Goal: Check status: Check status

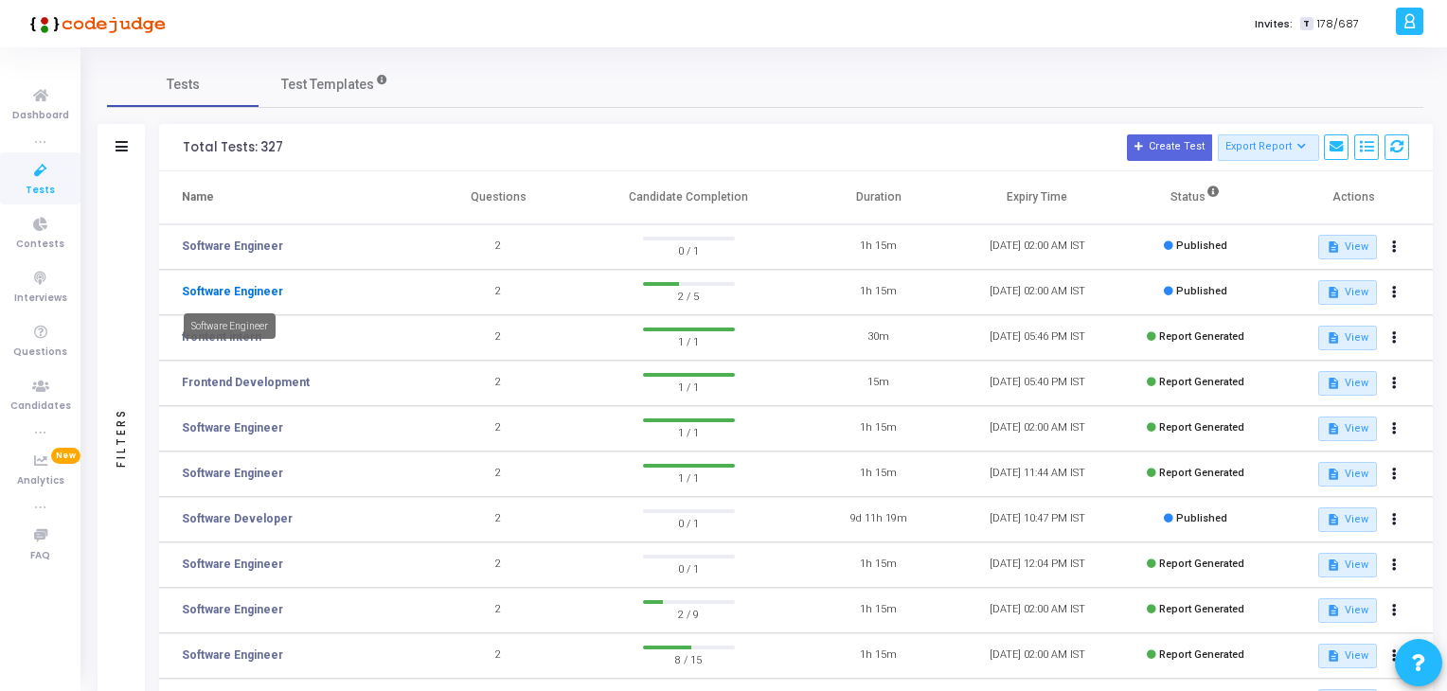
click at [224, 297] on link "Software Engineer" at bounding box center [232, 291] width 101 height 17
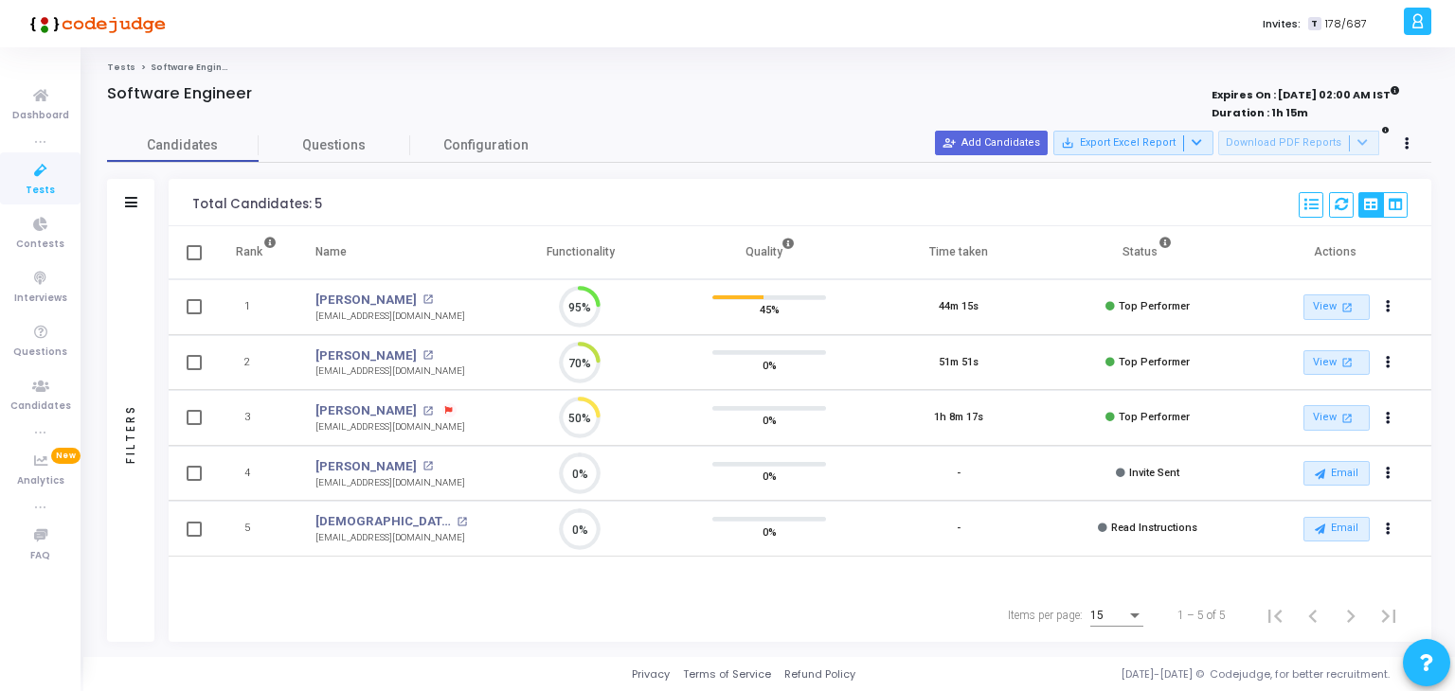
scroll to position [39, 48]
click at [370, 355] on link "[PERSON_NAME]" at bounding box center [365, 356] width 101 height 19
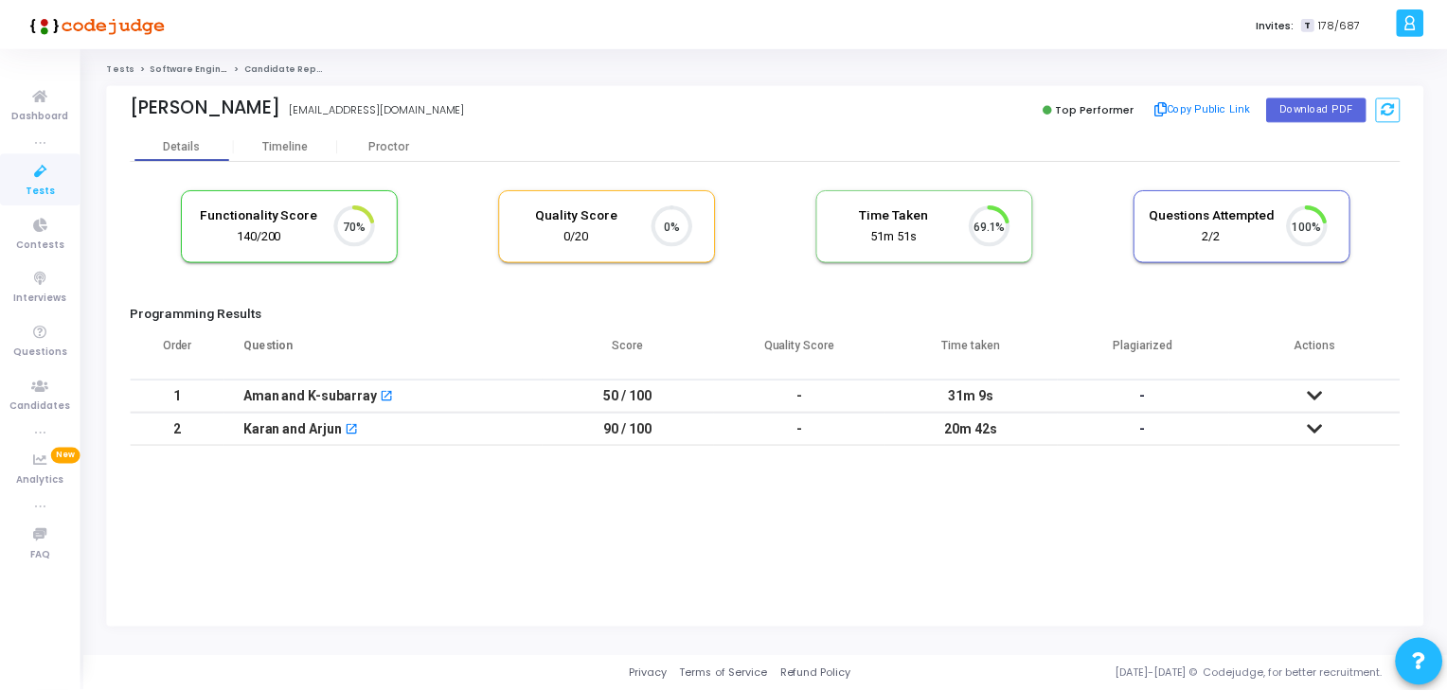
scroll to position [8, 8]
click at [365, 155] on div "Proctor" at bounding box center [391, 146] width 104 height 28
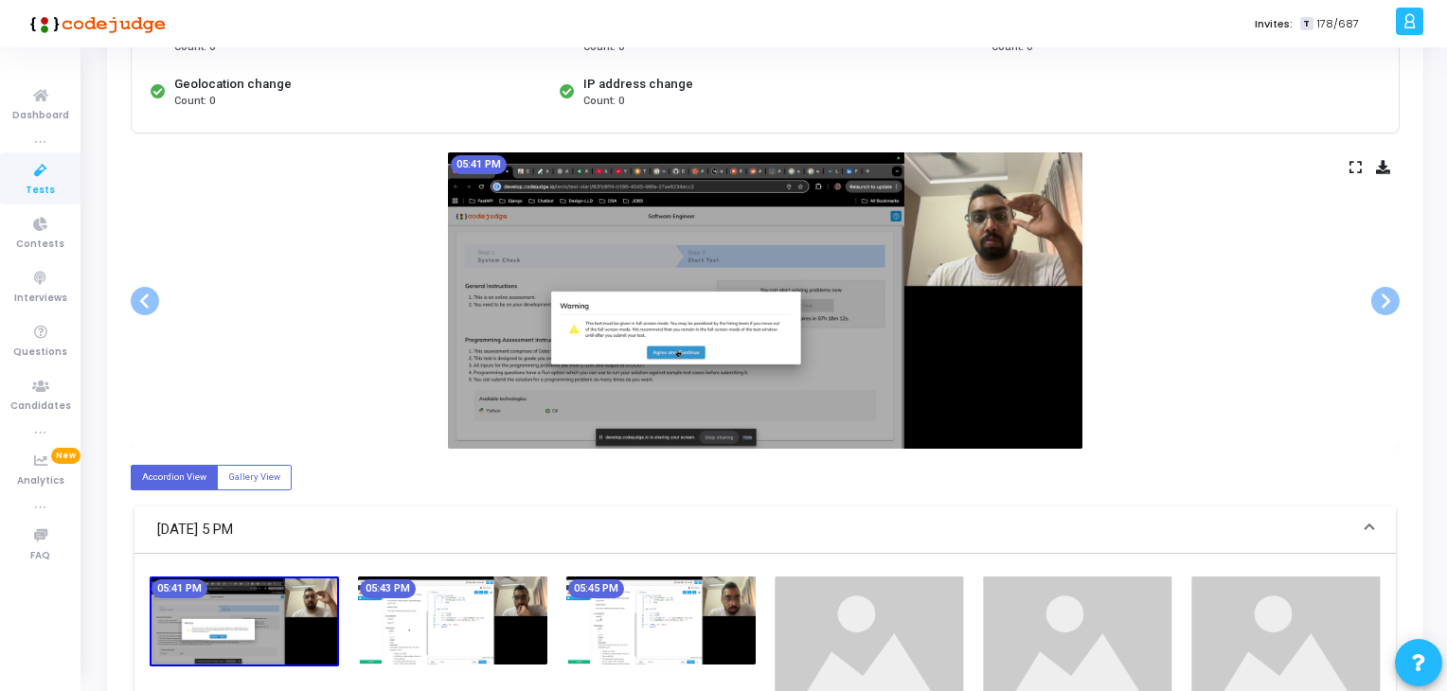
scroll to position [284, 0]
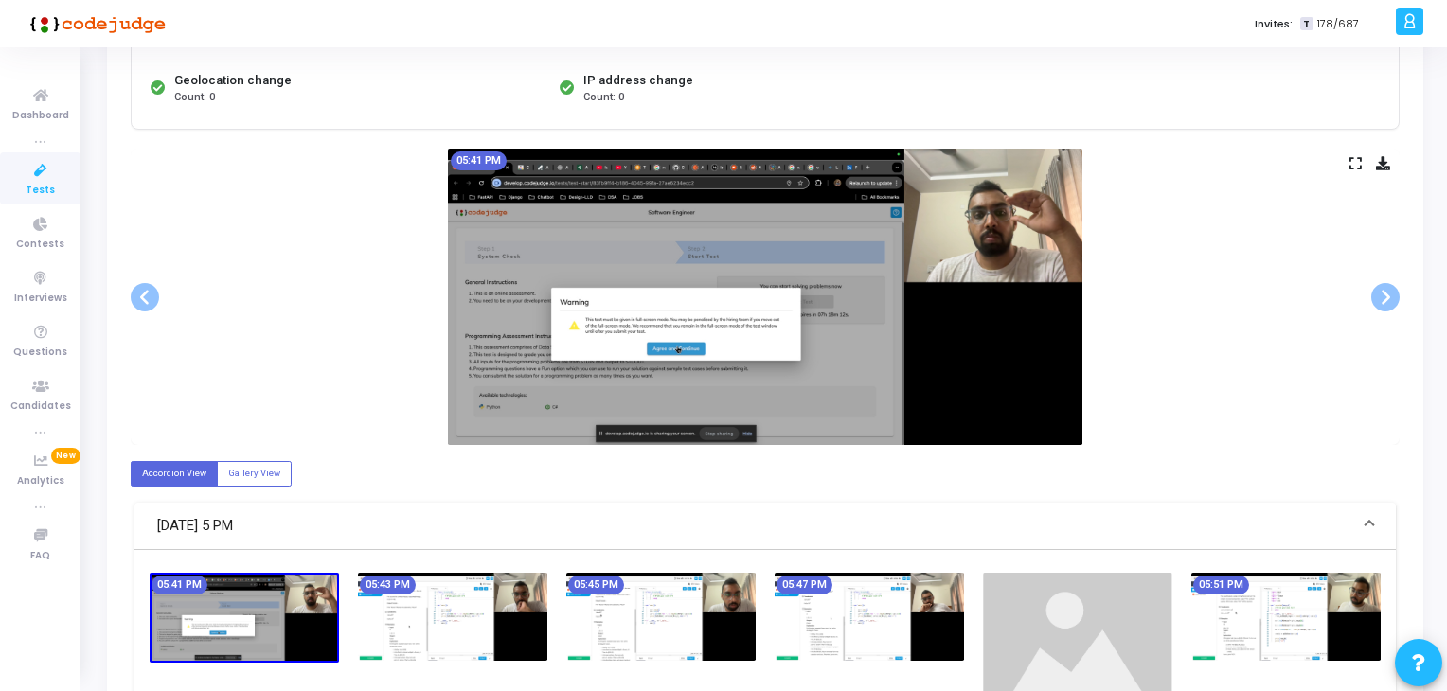
click at [691, 592] on img at bounding box center [660, 617] width 189 height 88
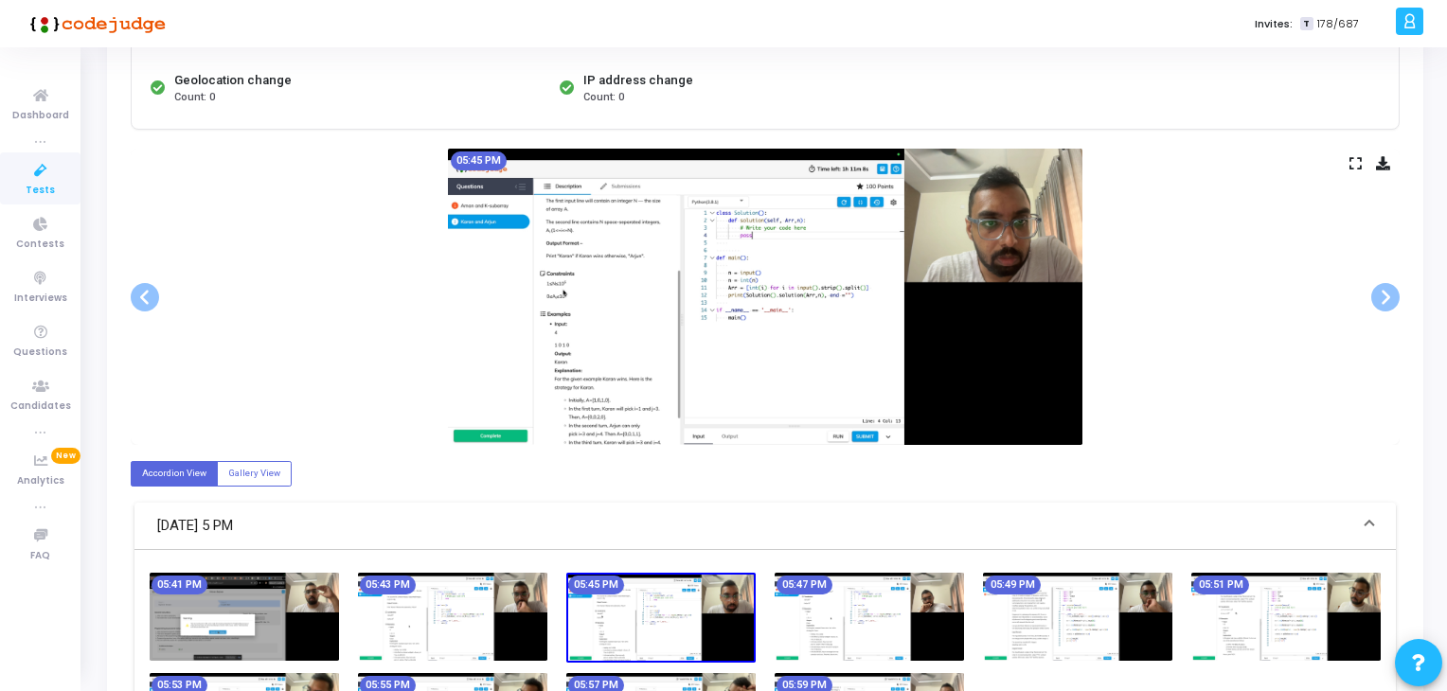
click at [820, 600] on img at bounding box center [869, 617] width 189 height 88
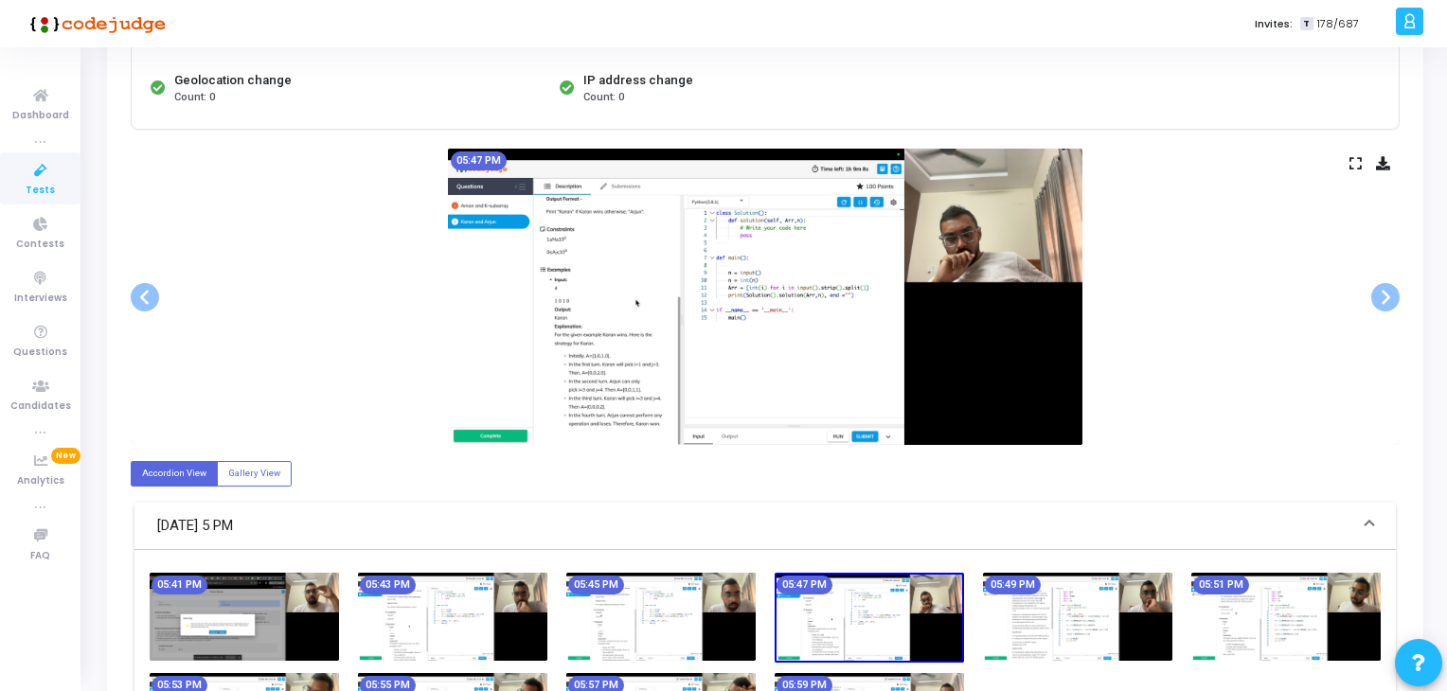
click at [1003, 630] on img at bounding box center [1077, 617] width 189 height 88
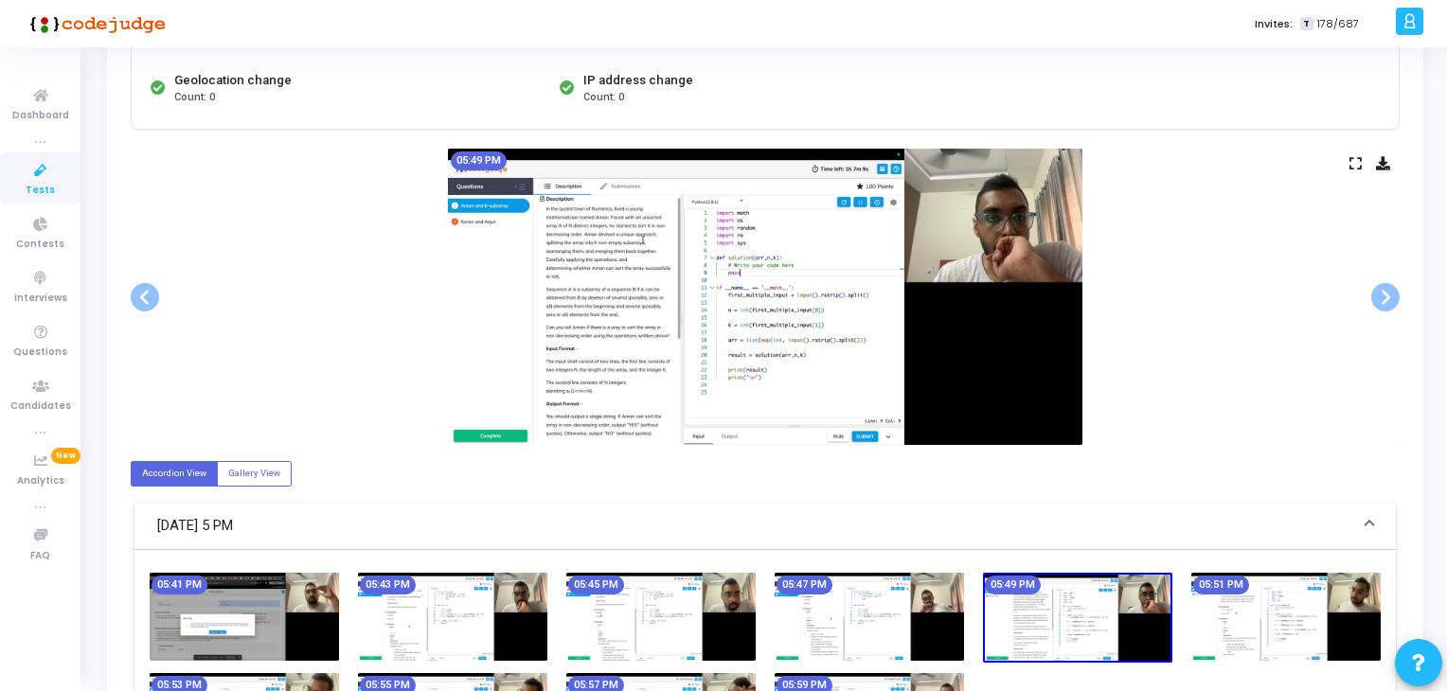
click at [1140, 627] on img at bounding box center [1077, 618] width 189 height 91
click at [1304, 626] on img at bounding box center [1285, 617] width 189 height 88
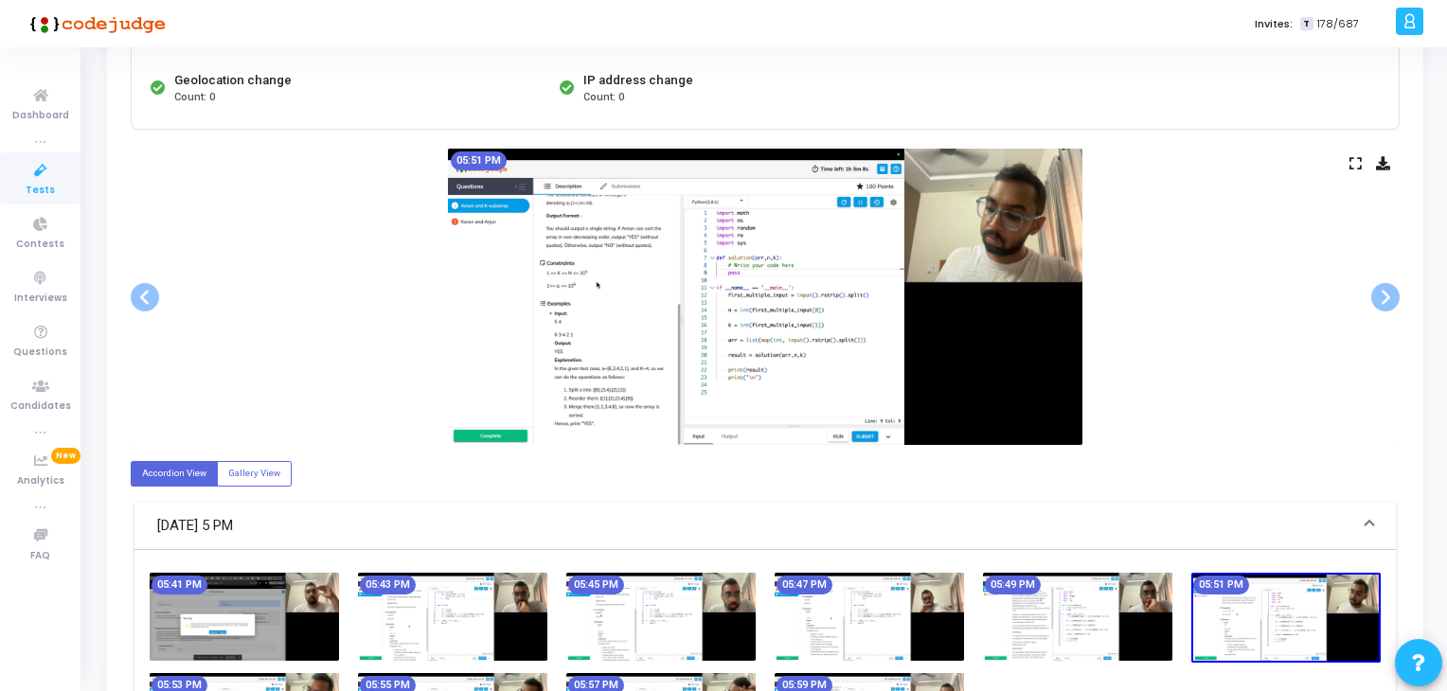
click at [1138, 656] on img at bounding box center [1077, 617] width 189 height 88
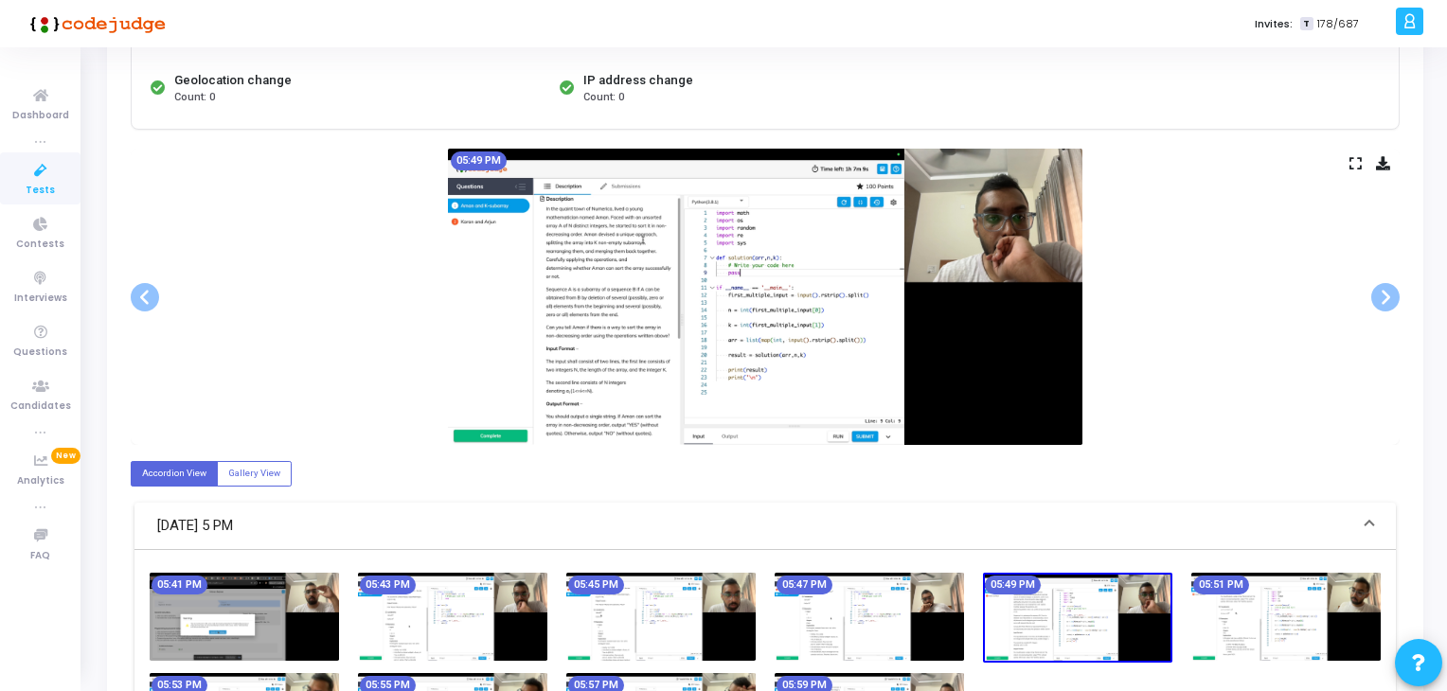
click at [976, 626] on div "05:49 PM" at bounding box center [1078, 618] width 208 height 91
click at [856, 625] on img at bounding box center [869, 617] width 189 height 88
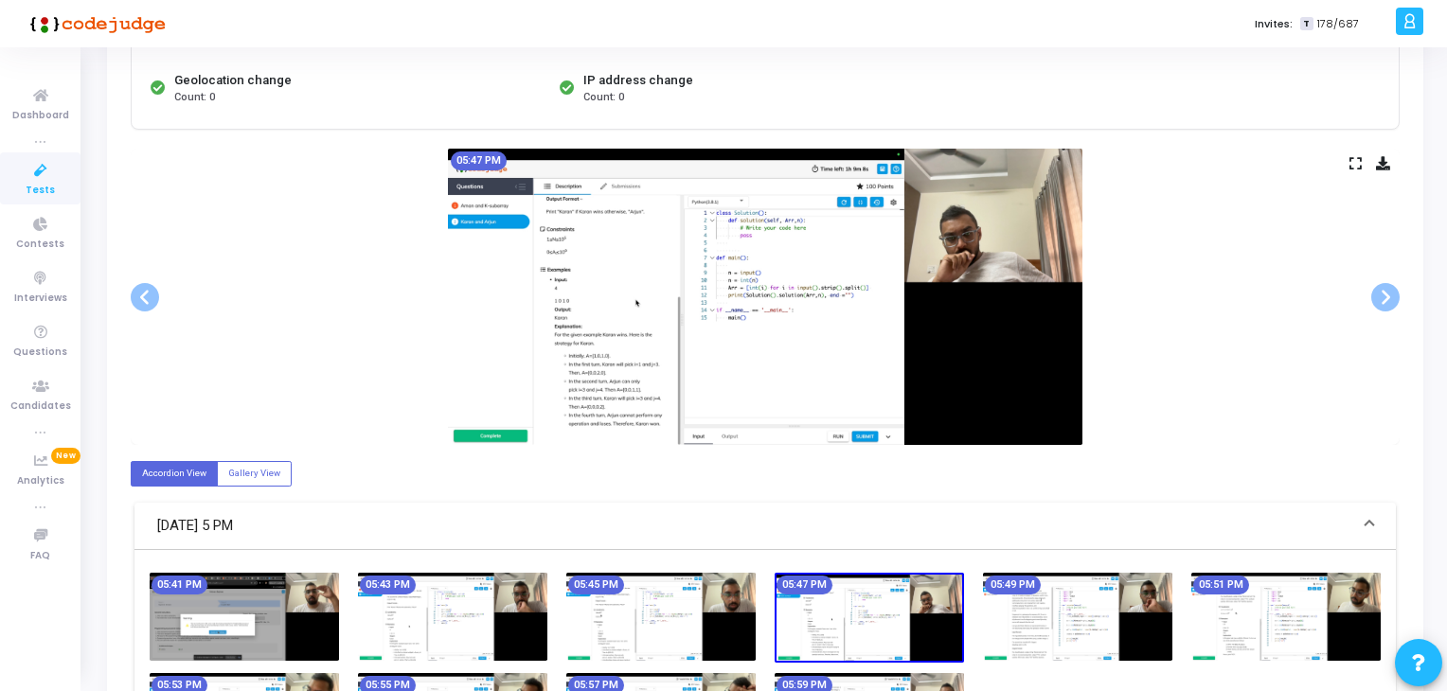
click at [672, 602] on img at bounding box center [660, 617] width 189 height 88
